Goal: Task Accomplishment & Management: Manage account settings

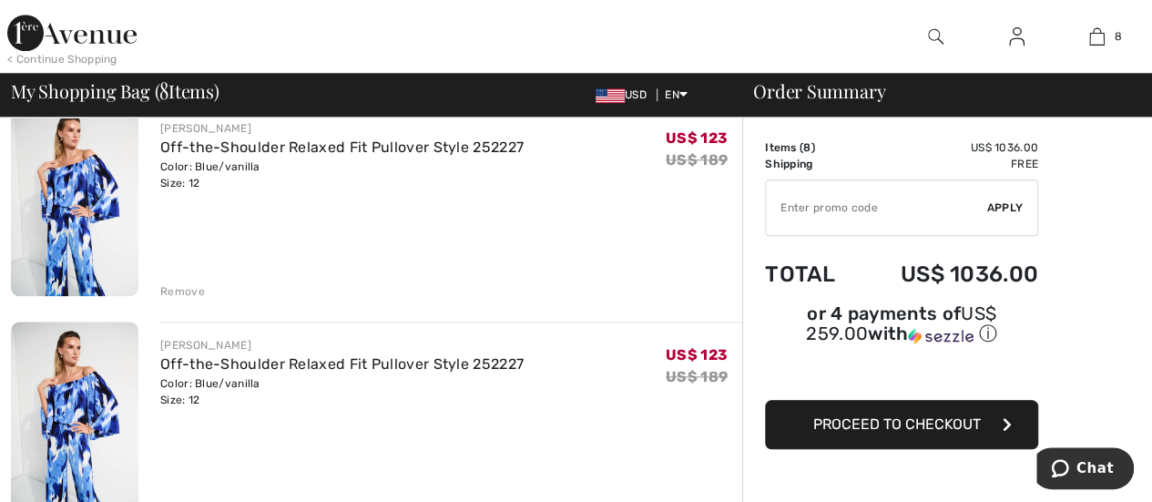
scroll to position [868, 0]
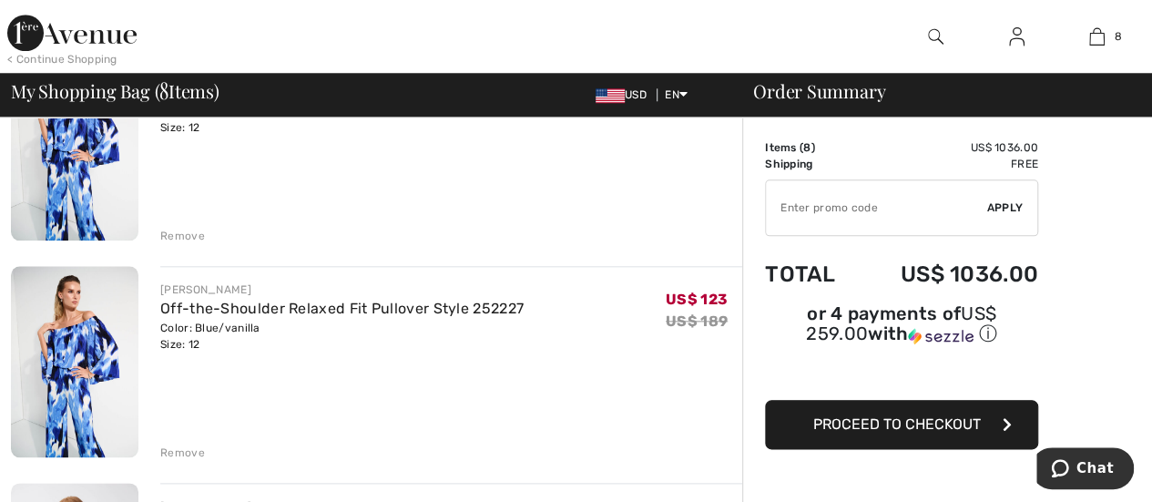
click at [169, 457] on div "Remove" at bounding box center [182, 453] width 45 height 16
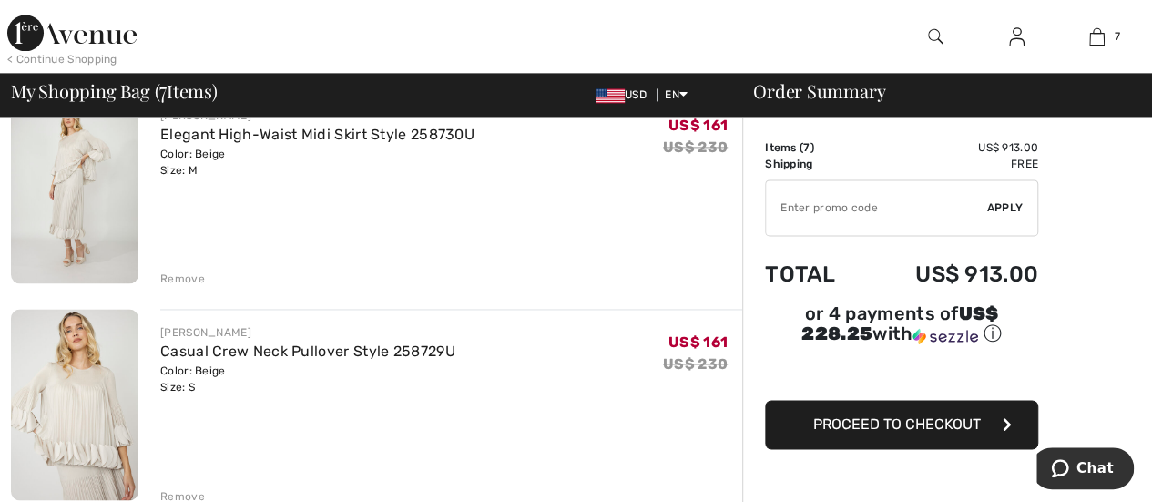
scroll to position [1310, 0]
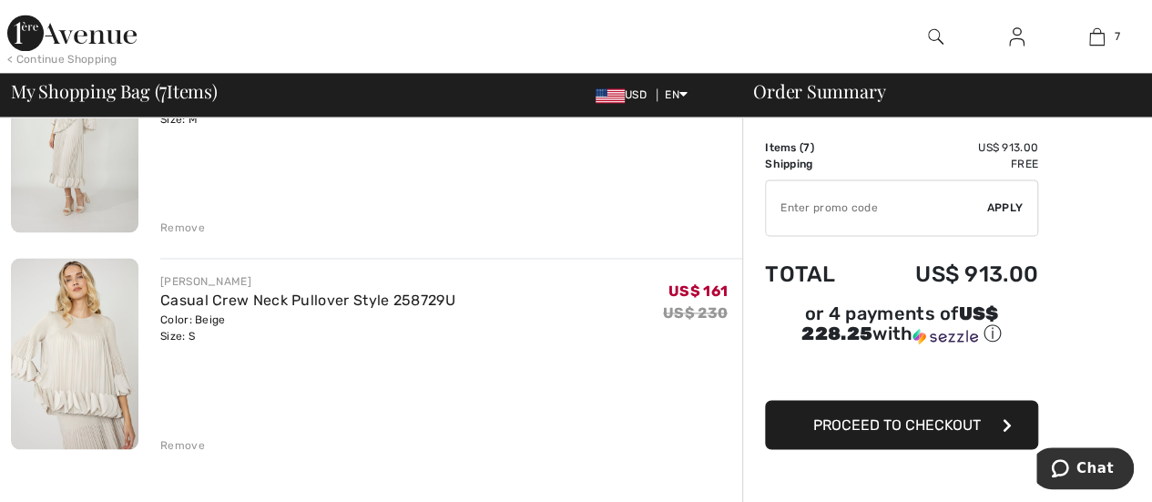
click at [175, 443] on div "Remove" at bounding box center [182, 444] width 45 height 16
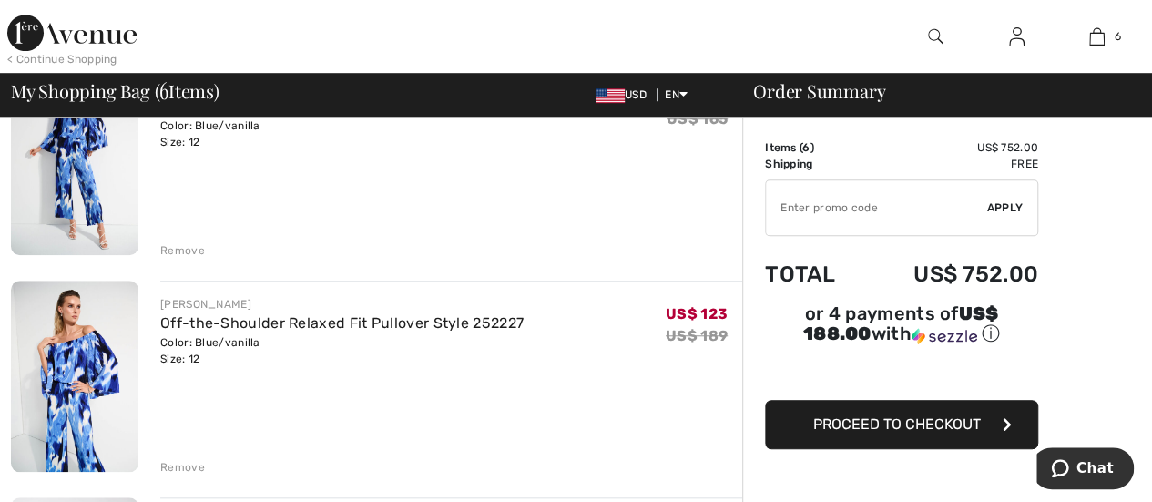
scroll to position [496, 0]
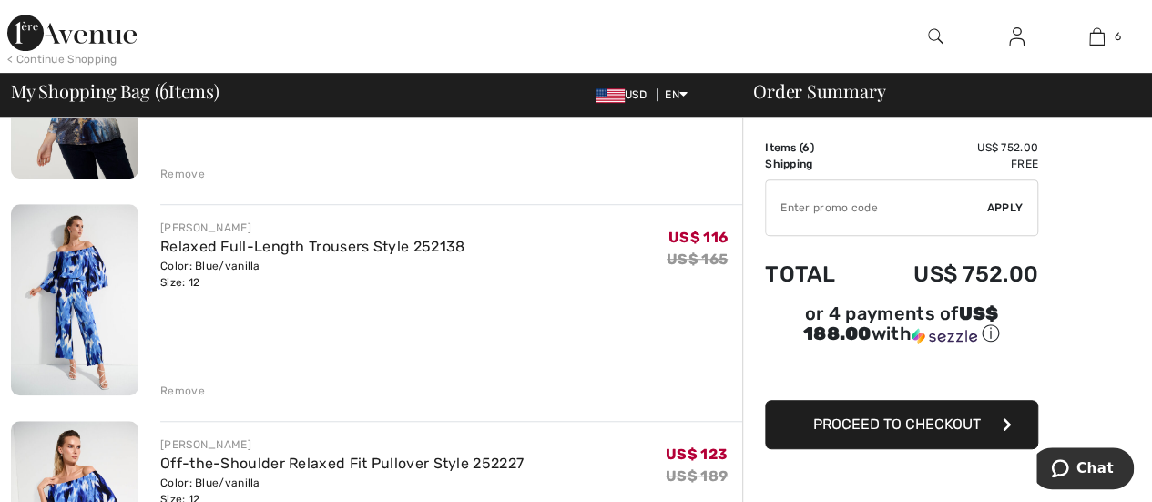
click at [1012, 30] on img at bounding box center [1016, 37] width 15 height 22
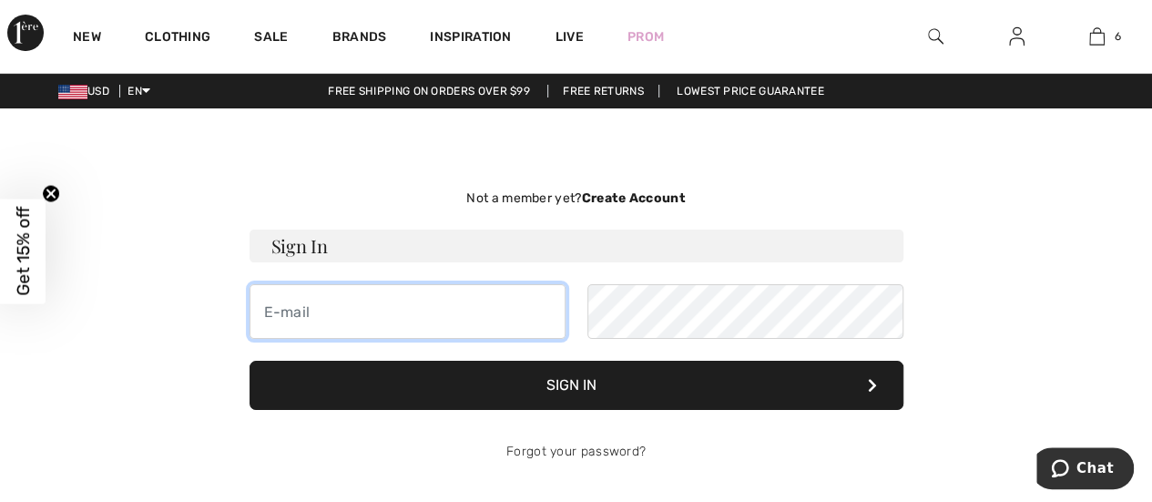
click at [262, 308] on input "email" at bounding box center [408, 311] width 316 height 55
type input "[EMAIL_ADDRESS][DOMAIN_NAME]"
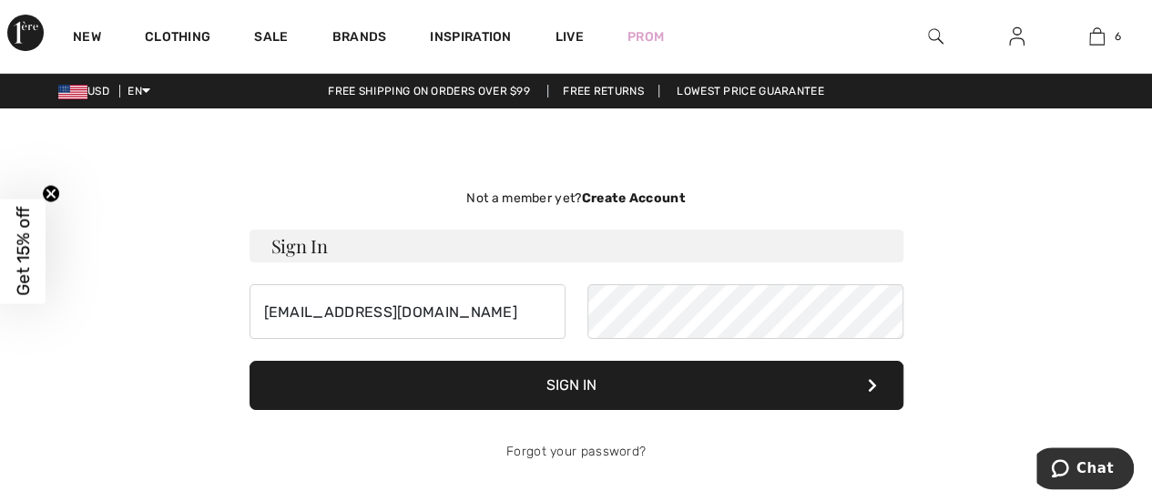
drag, startPoint x: 591, startPoint y: 380, endPoint x: 601, endPoint y: 373, distance: 11.9
click at [591, 380] on button "Sign In" at bounding box center [577, 385] width 654 height 49
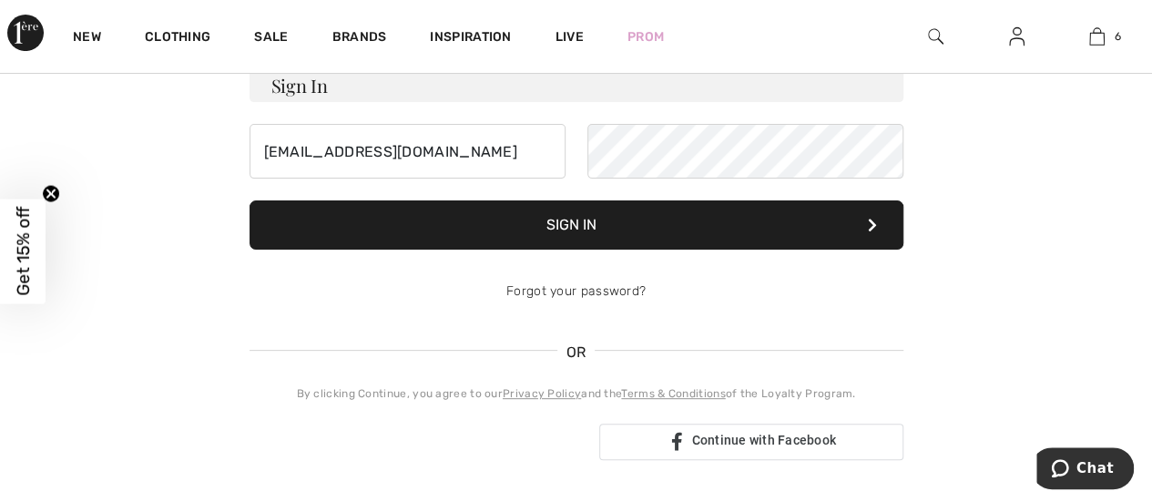
scroll to position [98, 0]
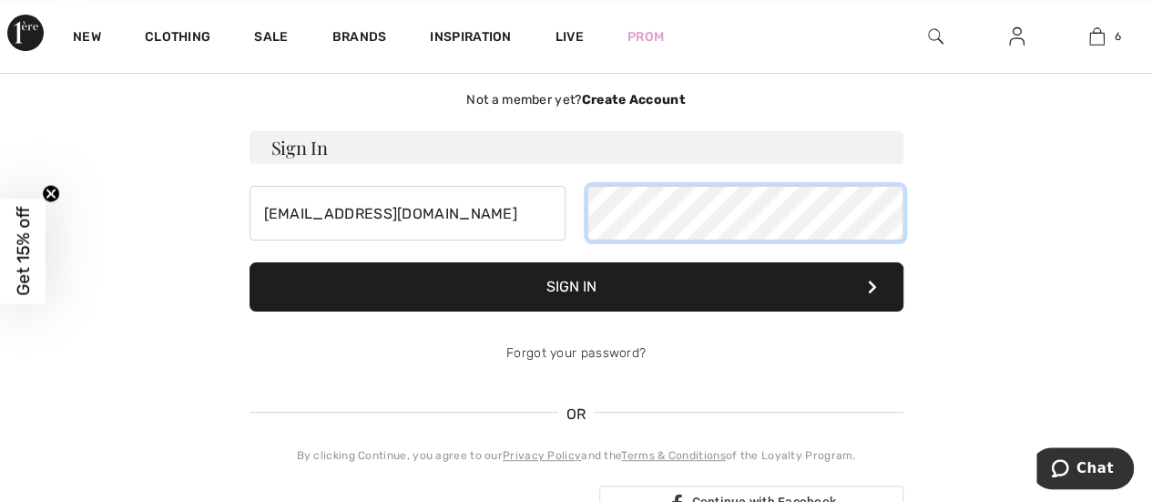
click at [517, 212] on div "[EMAIL_ADDRESS][DOMAIN_NAME]" at bounding box center [577, 213] width 654 height 55
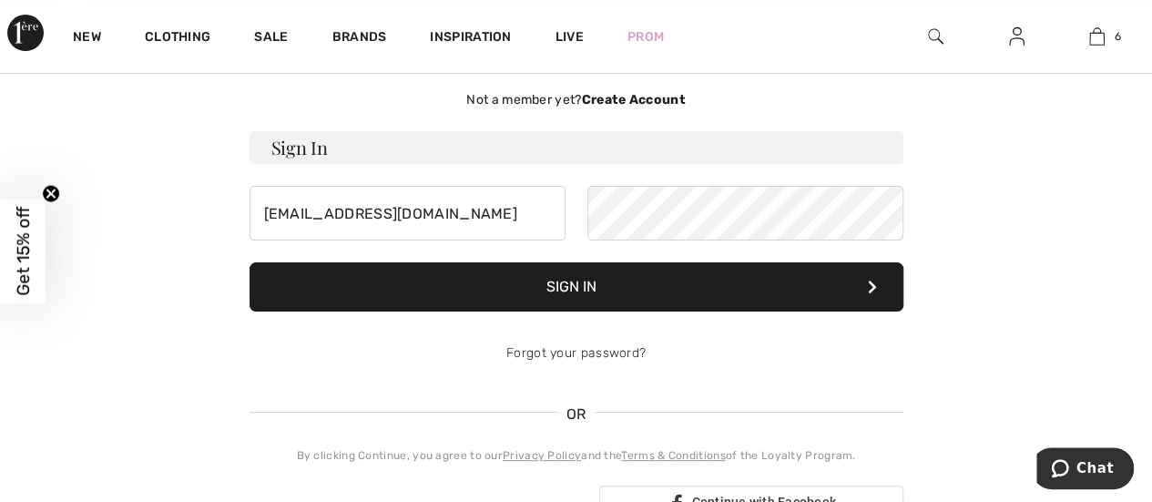
click at [536, 281] on button "Sign In" at bounding box center [577, 286] width 654 height 49
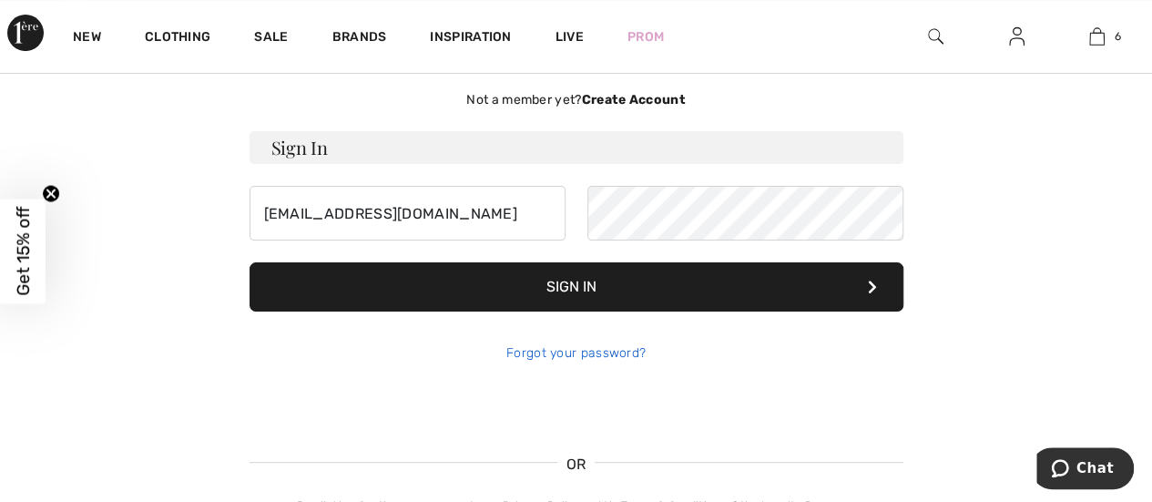
click at [600, 350] on link "Forgot your password?" at bounding box center [575, 352] width 139 height 15
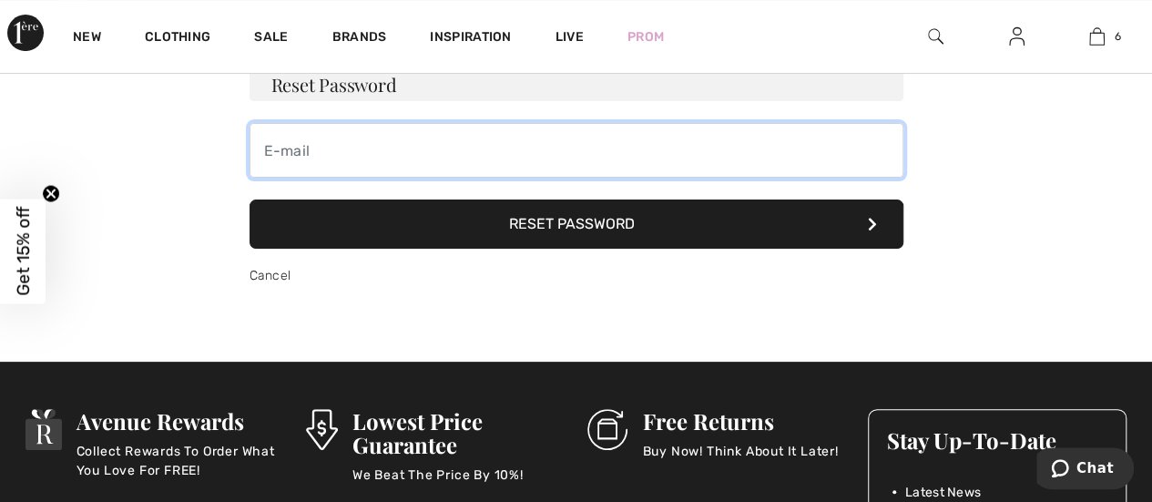
click at [327, 141] on input "email" at bounding box center [577, 150] width 654 height 55
type input "[EMAIL_ADDRESS][DOMAIN_NAME]"
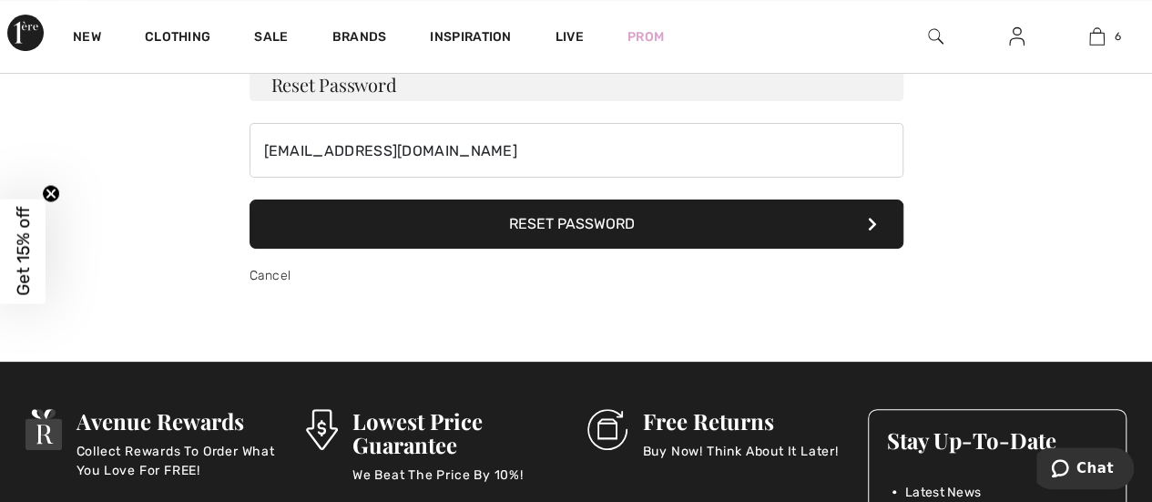
click at [555, 228] on button "Reset Password" at bounding box center [577, 223] width 654 height 49
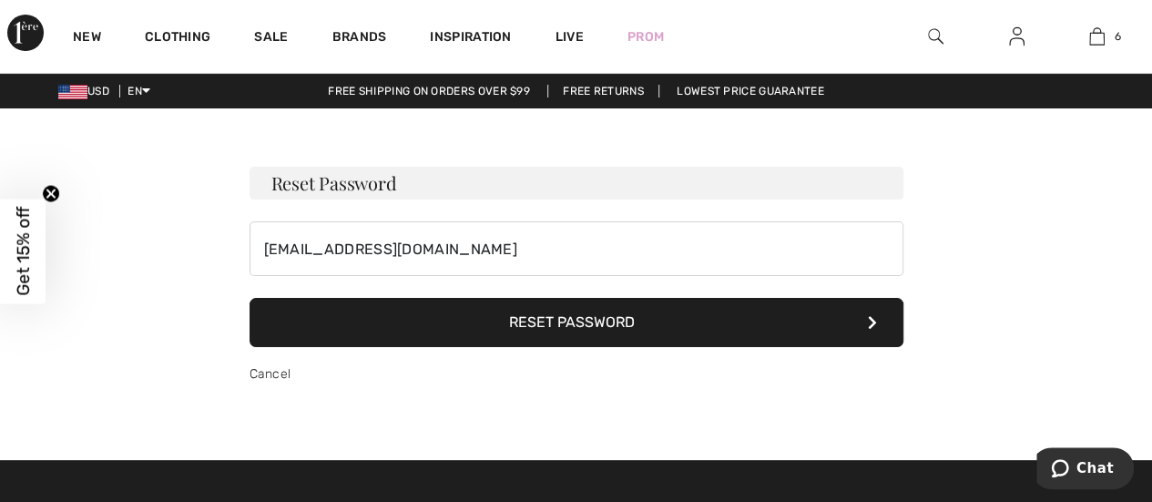
click at [1019, 36] on img at bounding box center [1016, 37] width 15 height 22
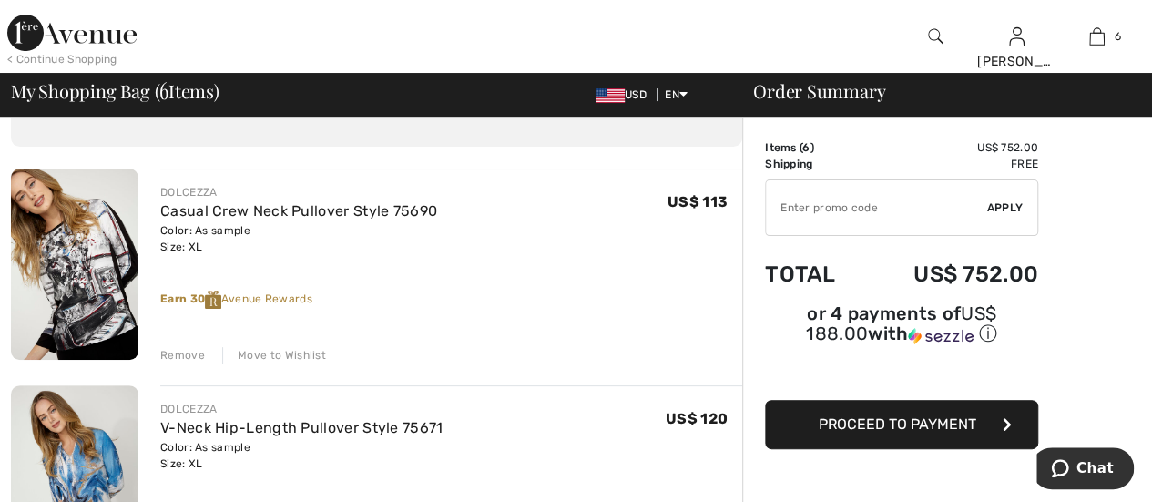
scroll to position [71, 0]
